Goal: Information Seeking & Learning: Compare options

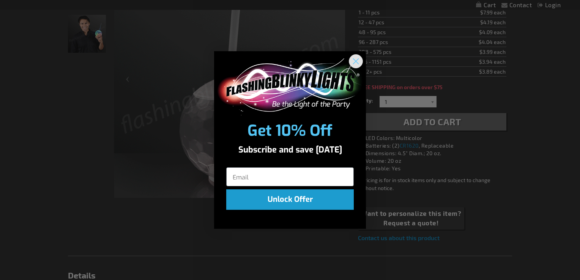
click at [356, 60] on circle "Close dialog" at bounding box center [356, 61] width 13 height 13
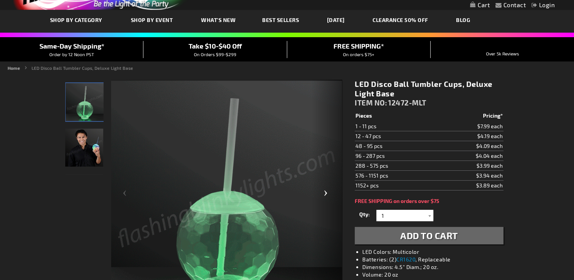
scroll to position [76, 0]
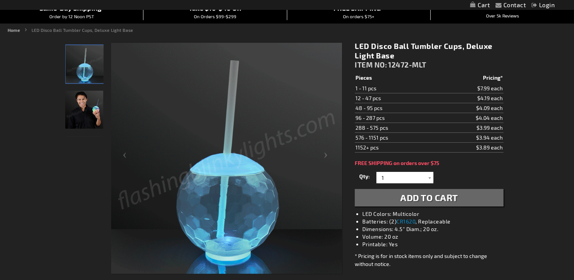
click at [84, 108] on img "Man displaying LED Disco Ball Tumbler Cup" at bounding box center [84, 110] width 38 height 38
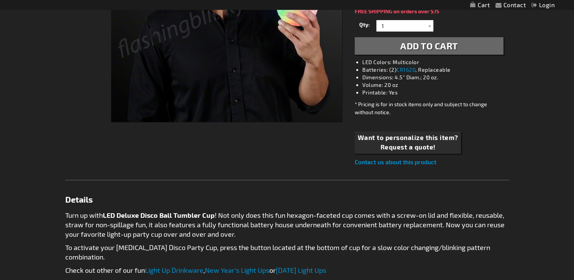
scroll to position [418, 0]
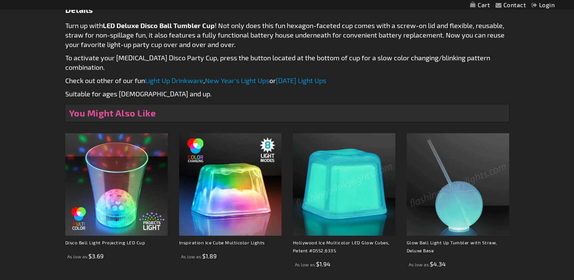
click at [449, 185] on img at bounding box center [458, 184] width 103 height 103
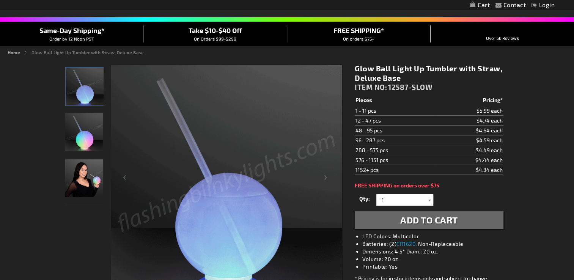
scroll to position [114, 0]
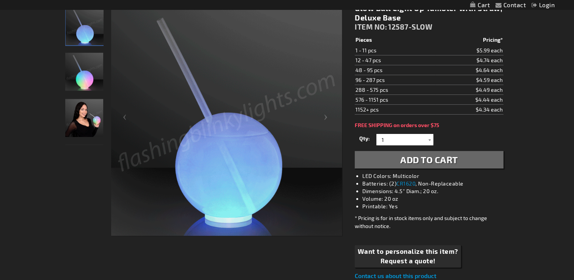
click at [90, 121] on img "Woman displaying Glow Ball Light Up Tumbler with Straw, Deluxe Base" at bounding box center [84, 118] width 38 height 38
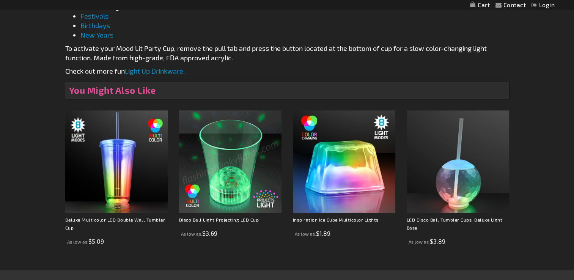
scroll to position [532, 0]
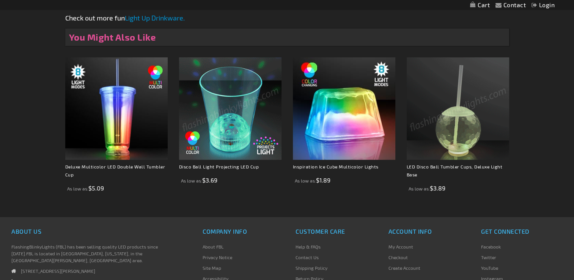
click at [465, 139] on img at bounding box center [458, 108] width 103 height 103
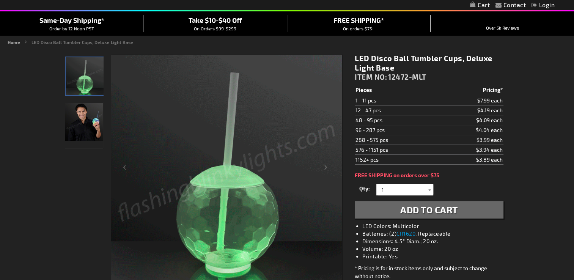
scroll to position [38, 0]
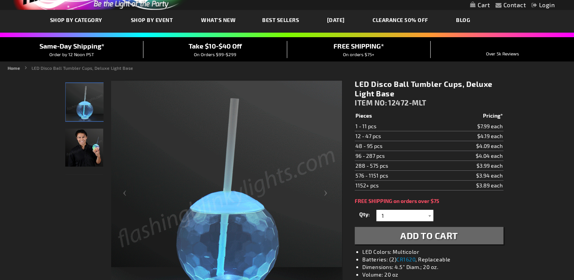
click at [82, 144] on img "Man displaying LED Disco Ball Tumbler Cup" at bounding box center [84, 148] width 38 height 38
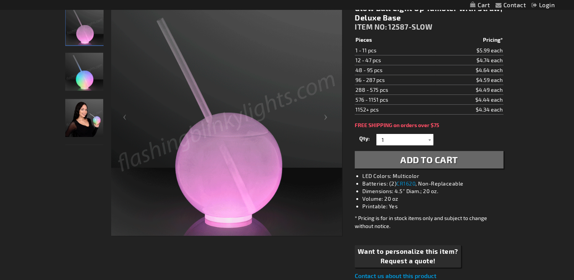
scroll to position [76, 0]
